Goal: Task Accomplishment & Management: Use online tool/utility

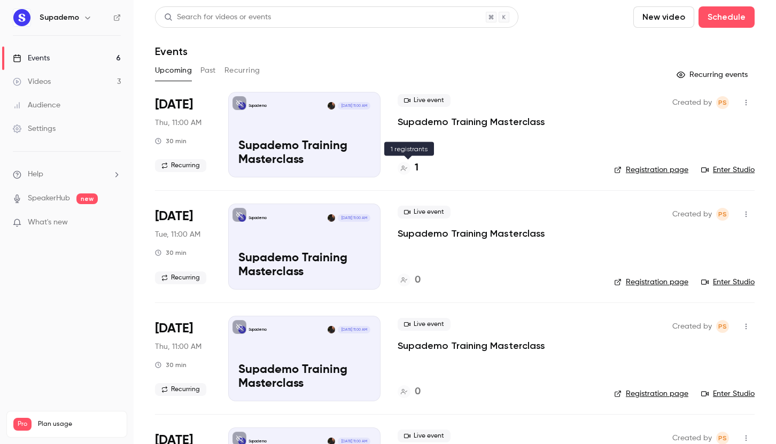
click at [416, 165] on h4 "1" at bounding box center [417, 168] width 4 height 14
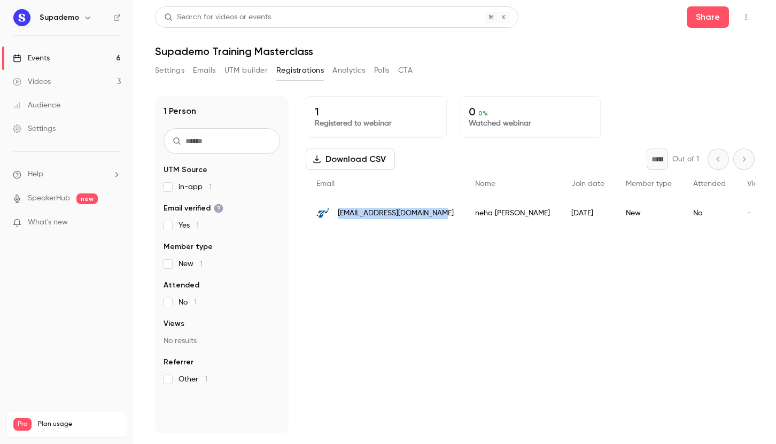
drag, startPoint x: 434, startPoint y: 214, endPoint x: 339, endPoint y: 214, distance: 95.2
click at [339, 214] on div "[EMAIL_ADDRESS][DOMAIN_NAME]" at bounding box center [385, 213] width 159 height 30
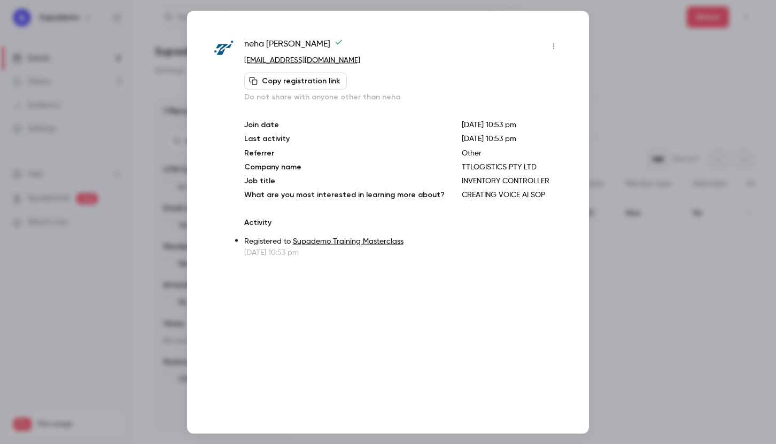
click at [343, 60] on p "[EMAIL_ADDRESS][DOMAIN_NAME]" at bounding box center [403, 60] width 318 height 11
copy div "[EMAIL_ADDRESS][DOMAIN_NAME] Copy registration link"
click at [427, 48] on div "[PERSON_NAME]" at bounding box center [403, 45] width 318 height 17
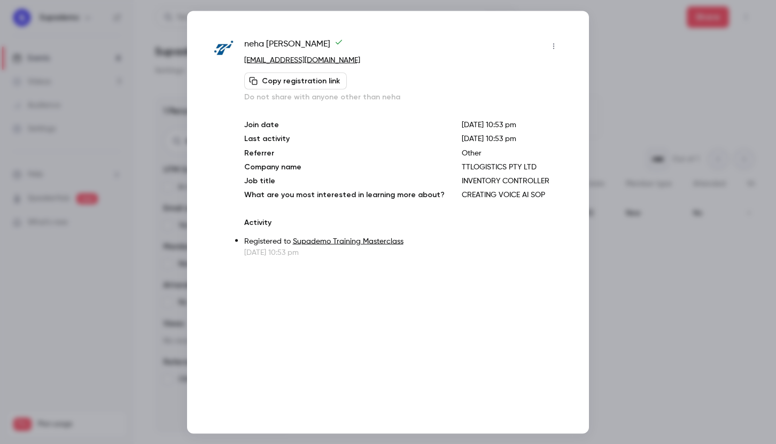
click at [357, 55] on p "[EMAIL_ADDRESS][DOMAIN_NAME]" at bounding box center [403, 60] width 318 height 11
copy div "[EMAIL_ADDRESS][DOMAIN_NAME] Copy registration link"
click at [669, 67] on div at bounding box center [388, 222] width 776 height 444
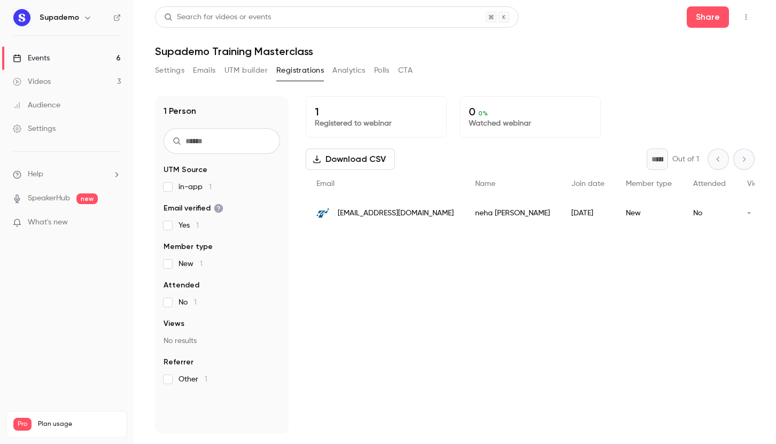
click at [623, 99] on div "1 Registered to webinar 0 0 % Watched webinar" at bounding box center [530, 117] width 449 height 42
click at [482, 61] on div "Search for videos or events Share Supademo Training Masterclass Settings Emails…" at bounding box center [455, 219] width 600 height 427
click at [49, 62] on div "Events" at bounding box center [31, 58] width 37 height 11
